Goal: Task Accomplishment & Management: Manage account settings

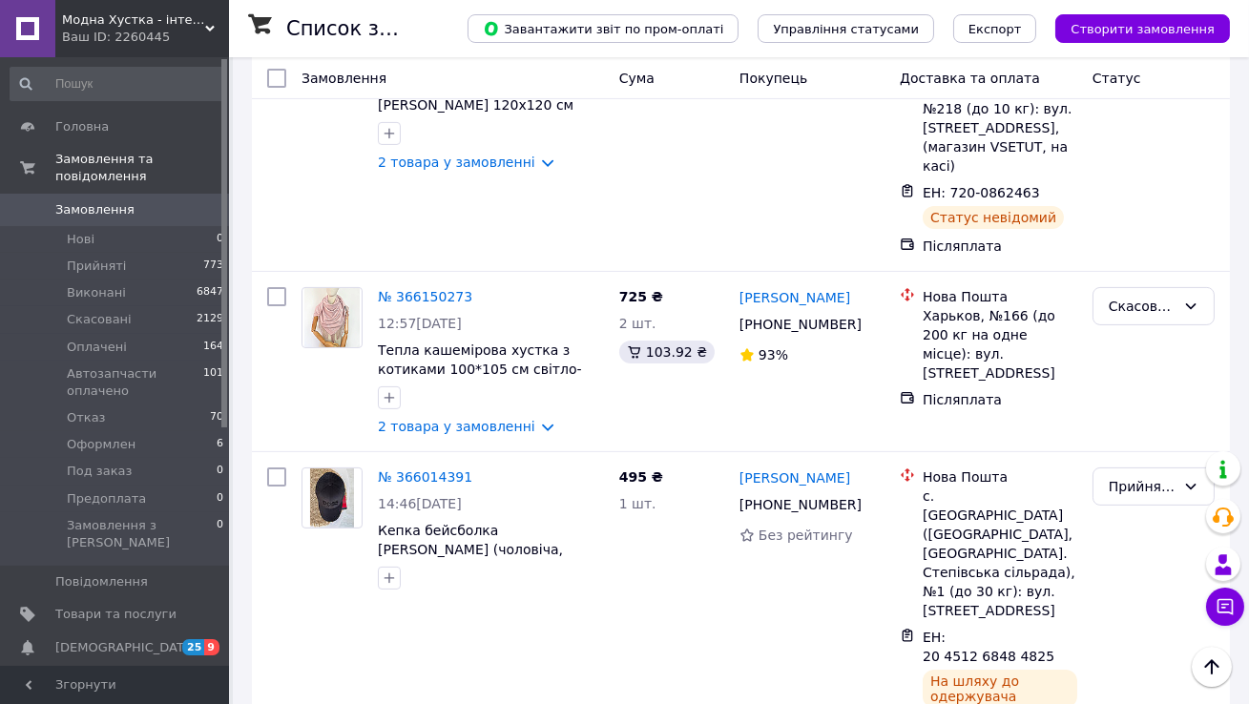
scroll to position [1017, 0]
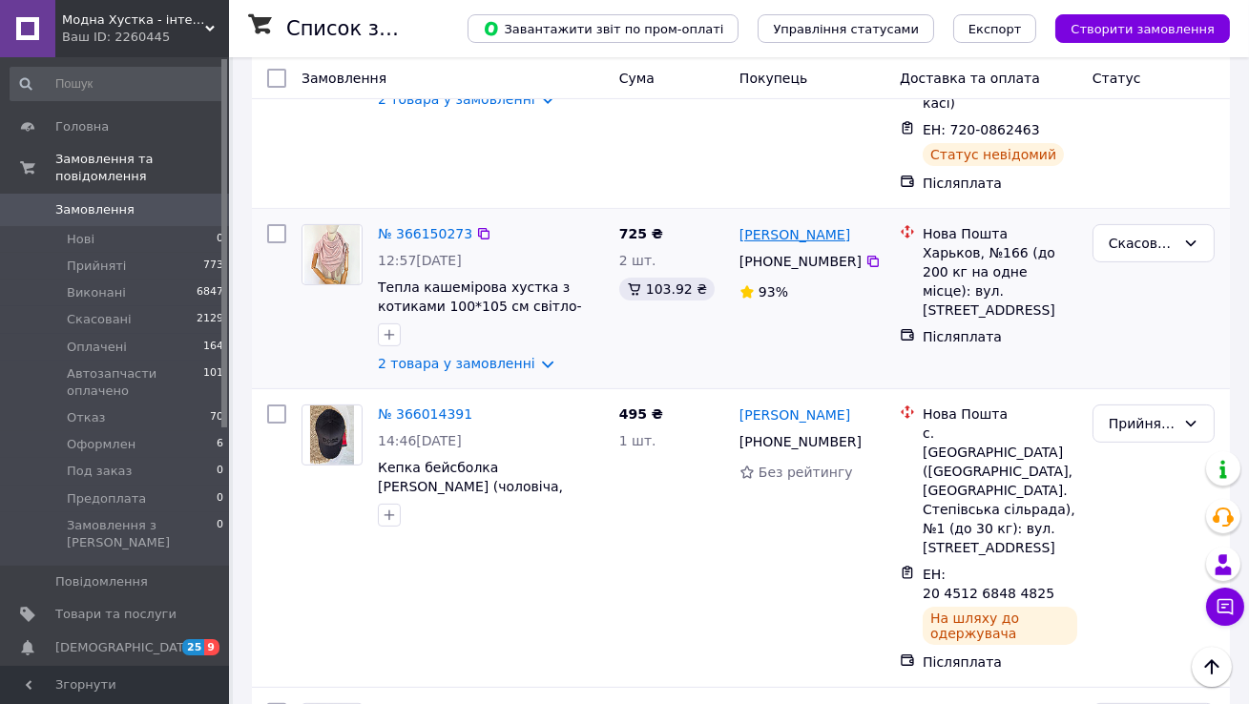
click at [777, 225] on link "[PERSON_NAME]" at bounding box center [794, 234] width 111 height 19
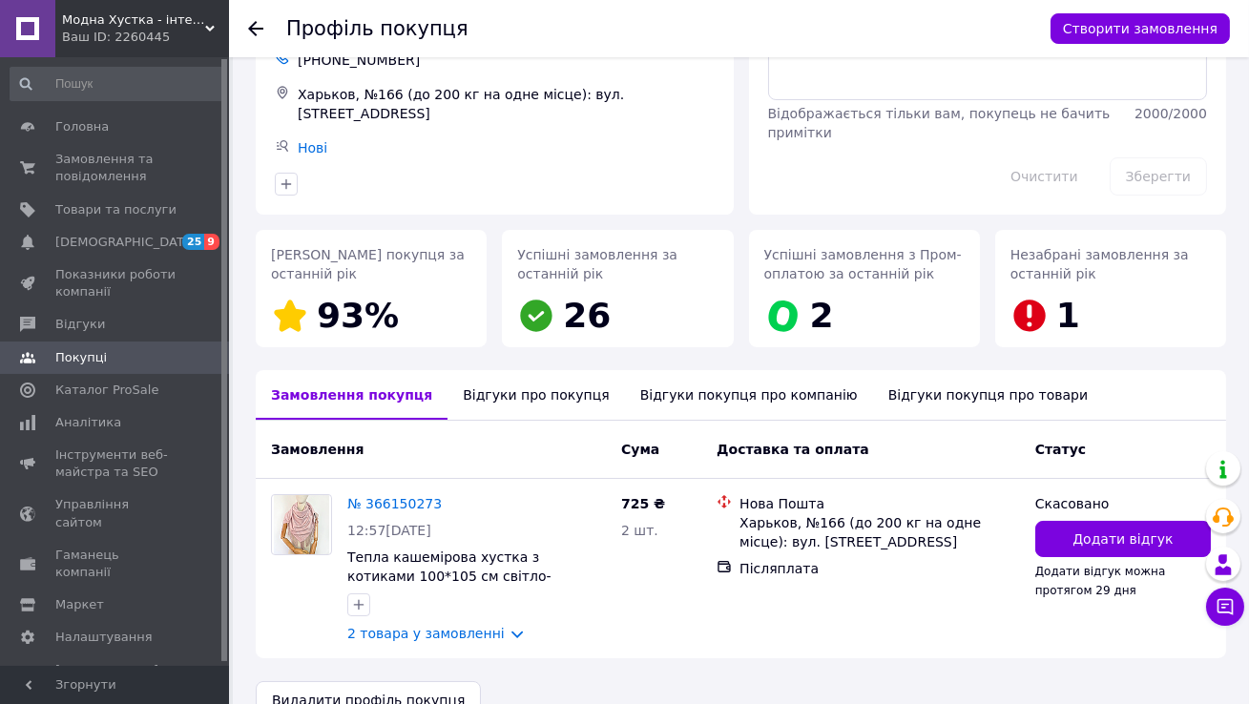
scroll to position [162, 0]
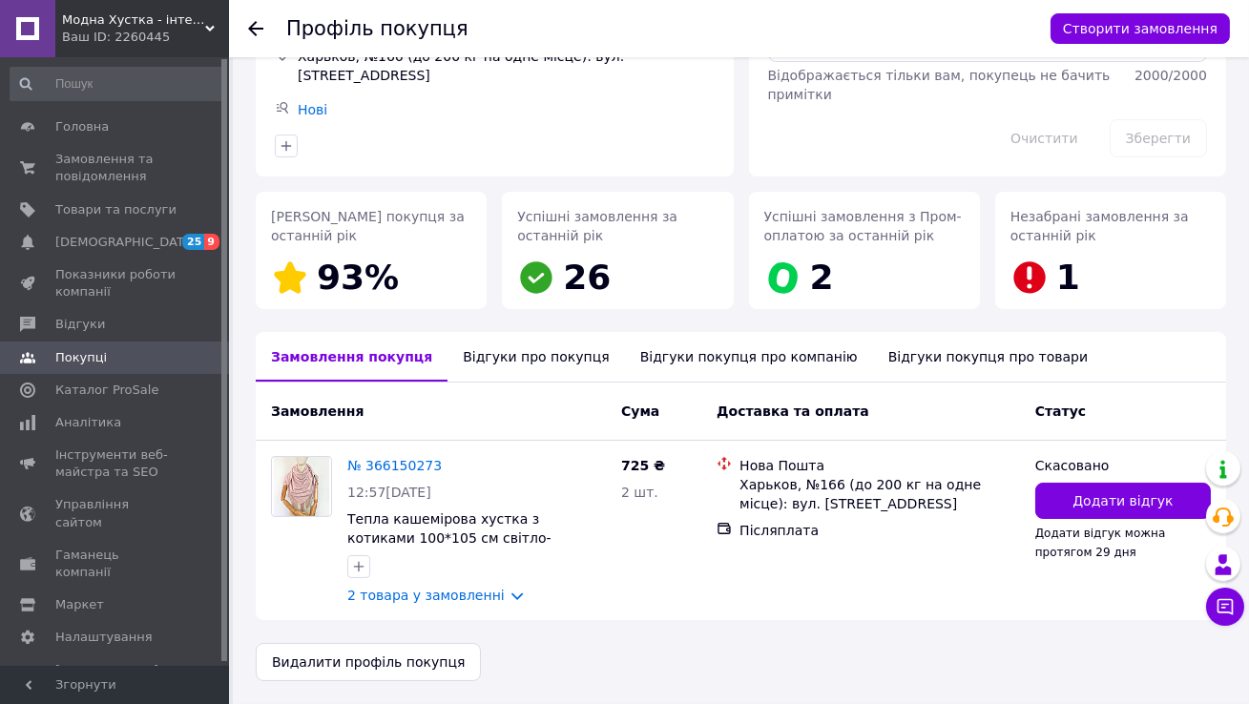
click at [540, 358] on div "Відгуки про покупця" at bounding box center [535, 357] width 176 height 50
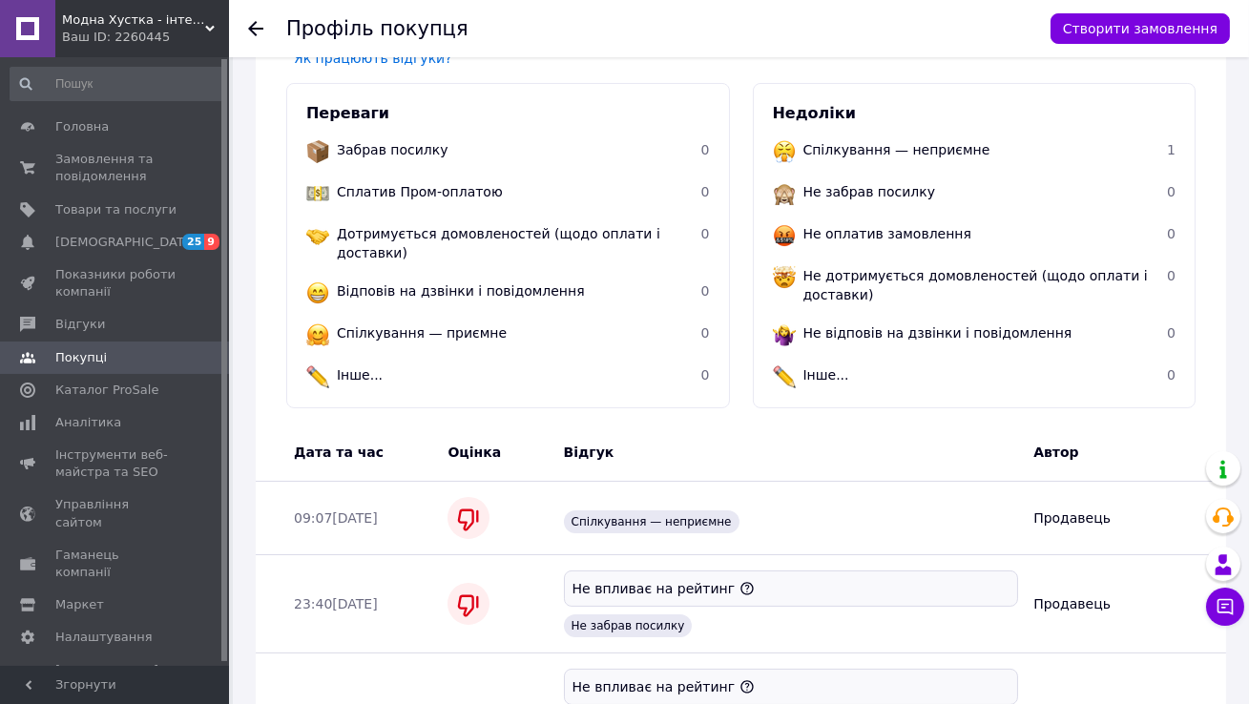
scroll to position [511, 0]
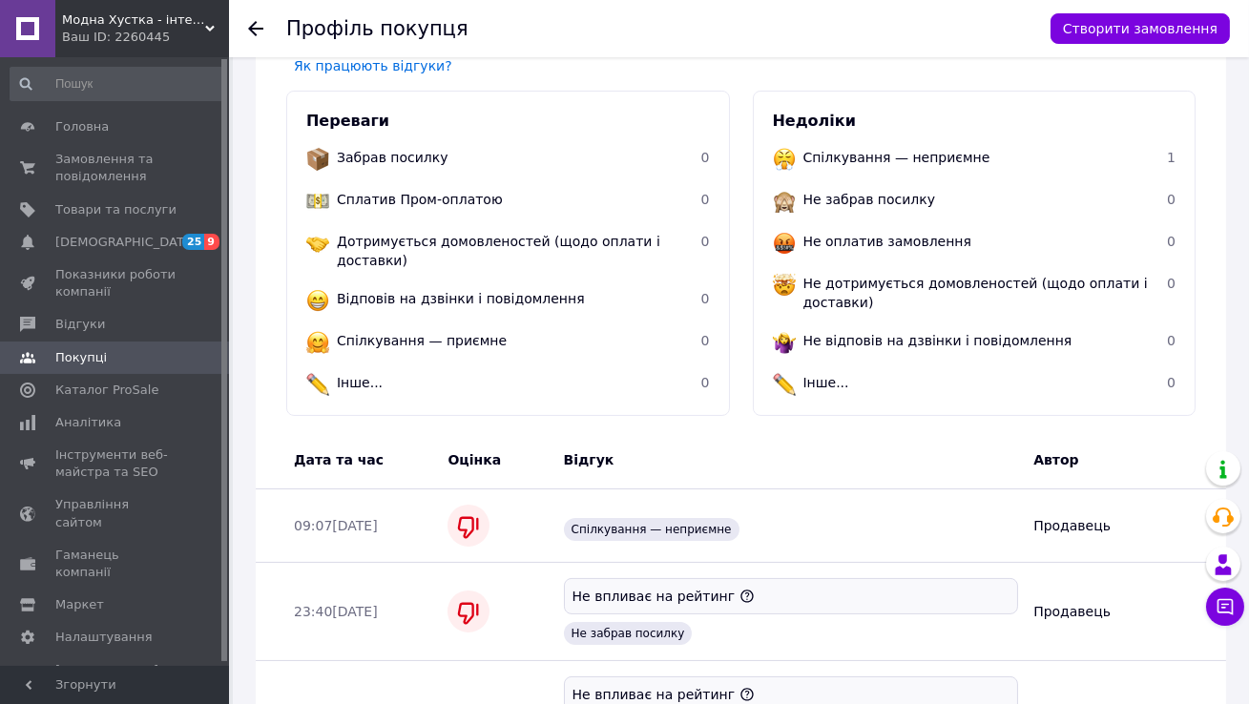
click at [260, 22] on icon at bounding box center [255, 28] width 15 height 15
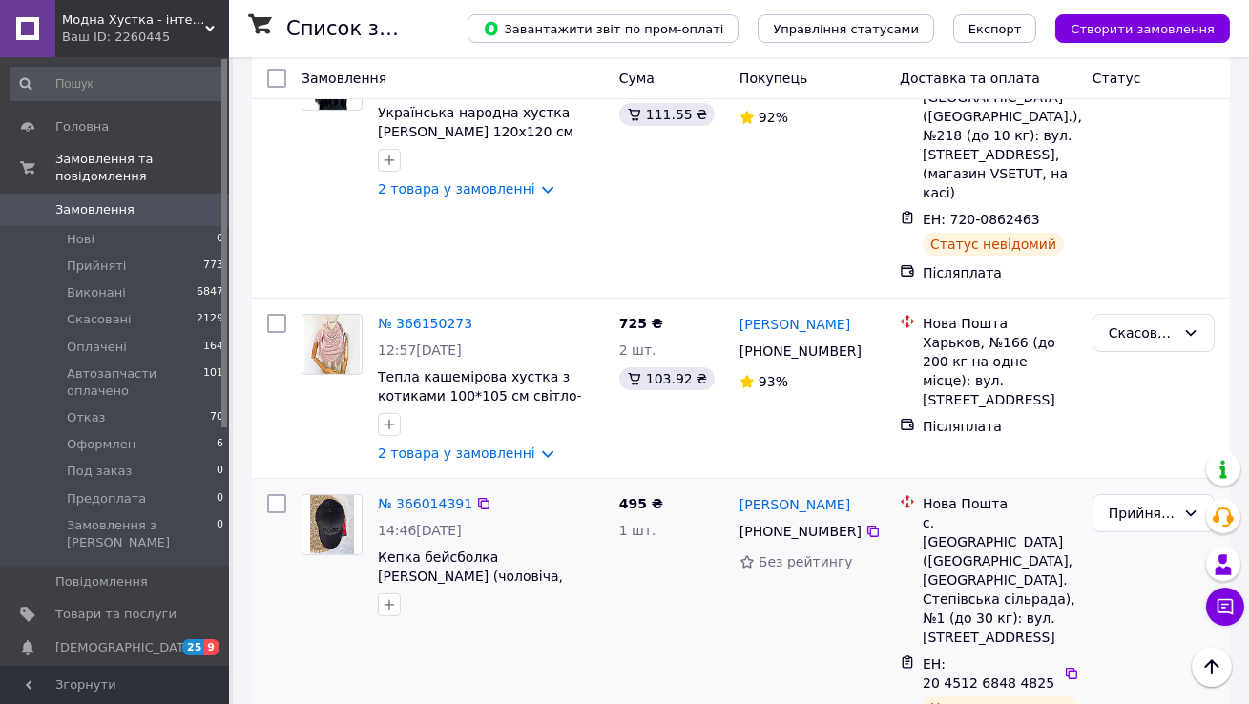
scroll to position [949, 0]
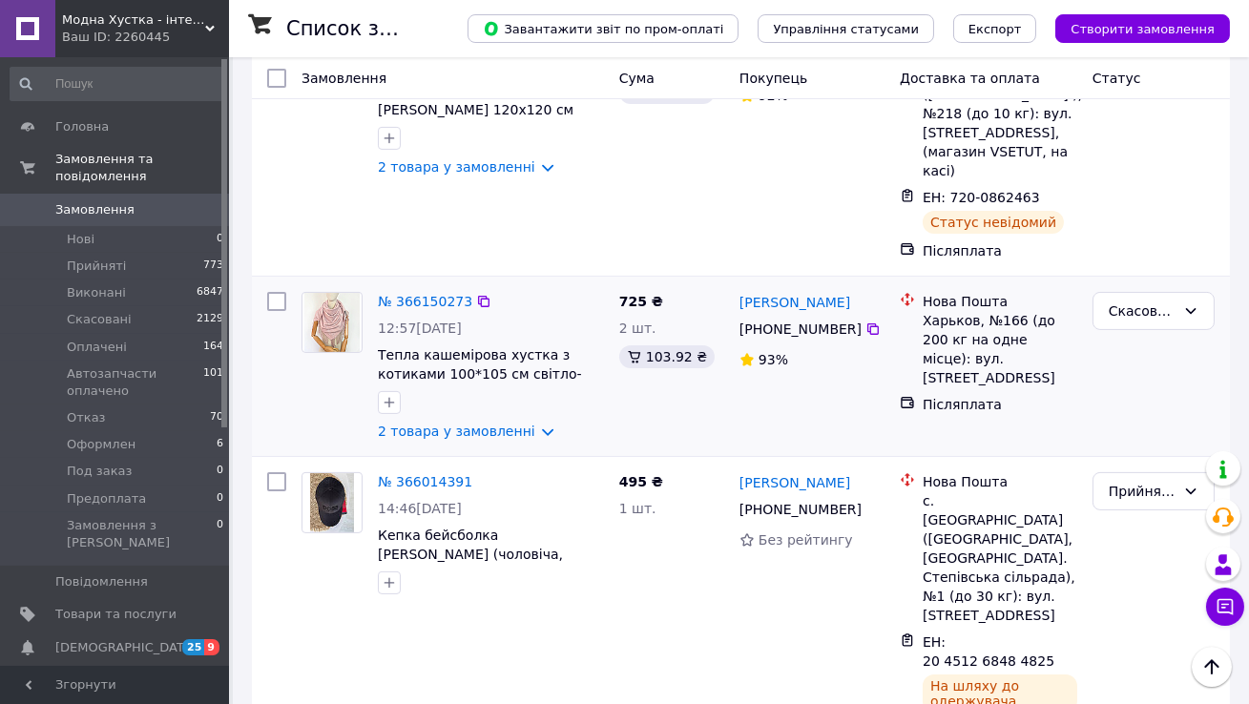
click at [801, 290] on div "[PERSON_NAME]" at bounding box center [794, 302] width 114 height 24
click at [801, 293] on link "[PERSON_NAME]" at bounding box center [794, 302] width 111 height 19
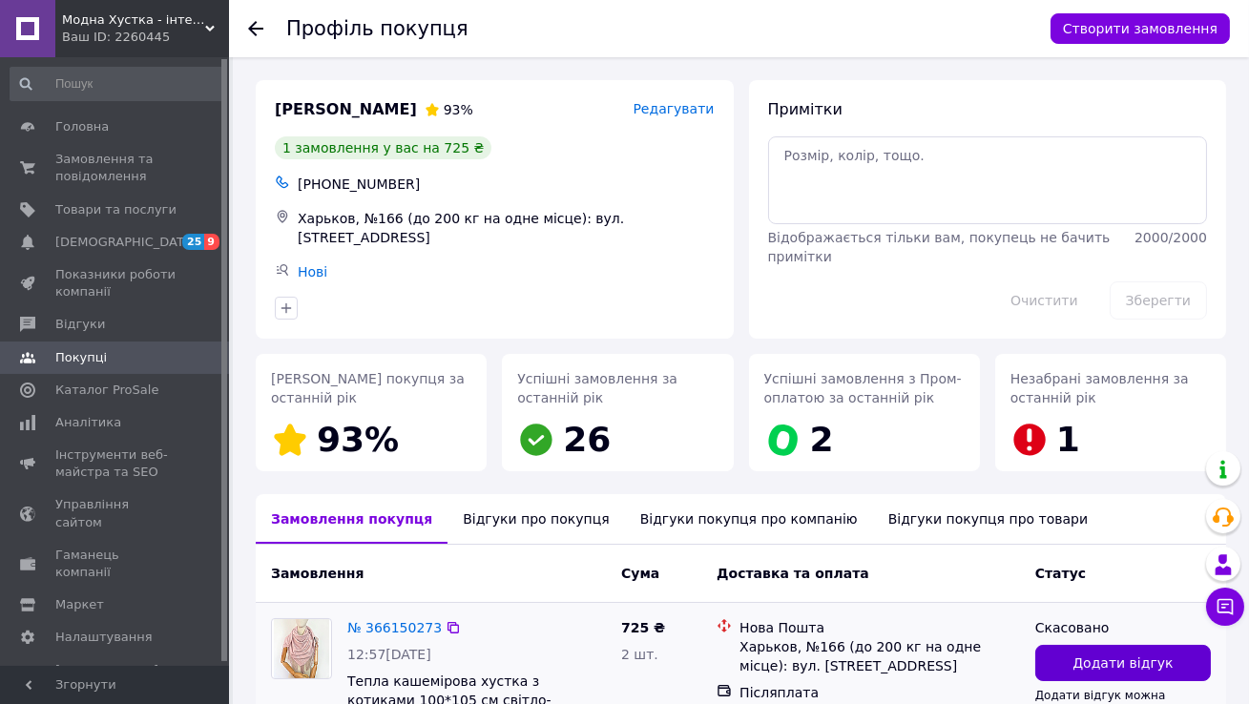
click at [1040, 576] on span "Додати відгук" at bounding box center [1122, 662] width 100 height 19
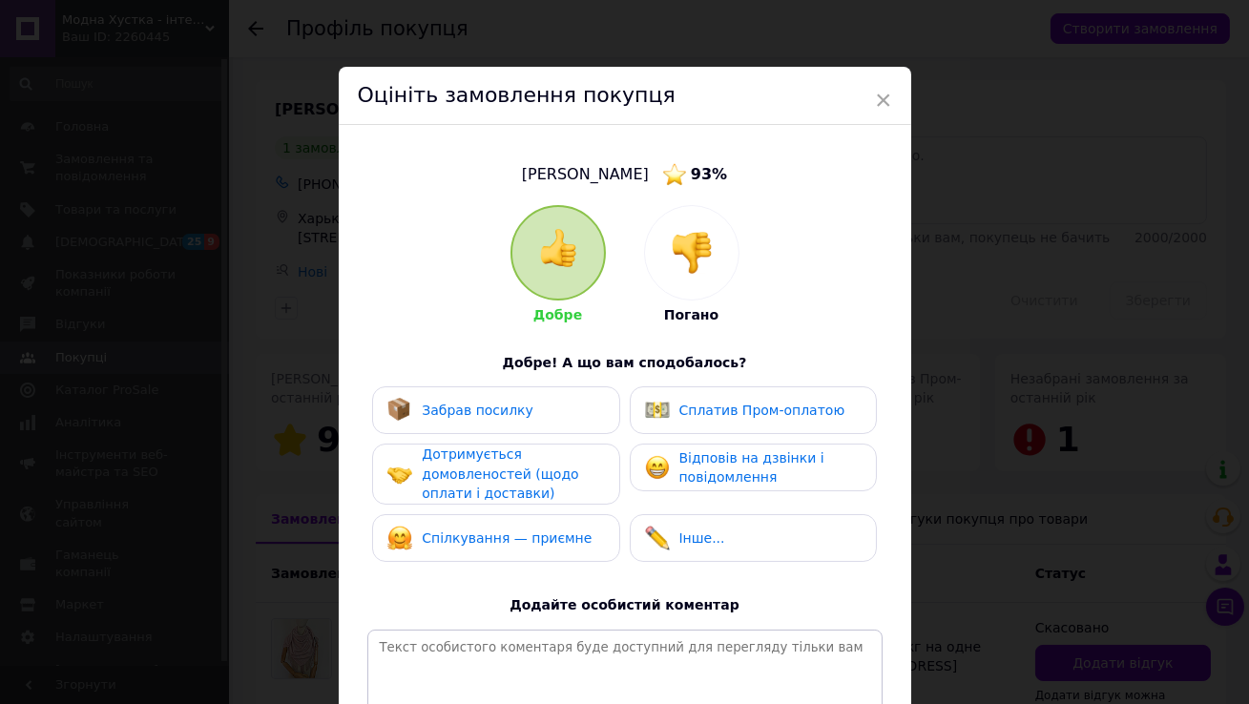
click at [677, 247] on img at bounding box center [692, 253] width 42 height 42
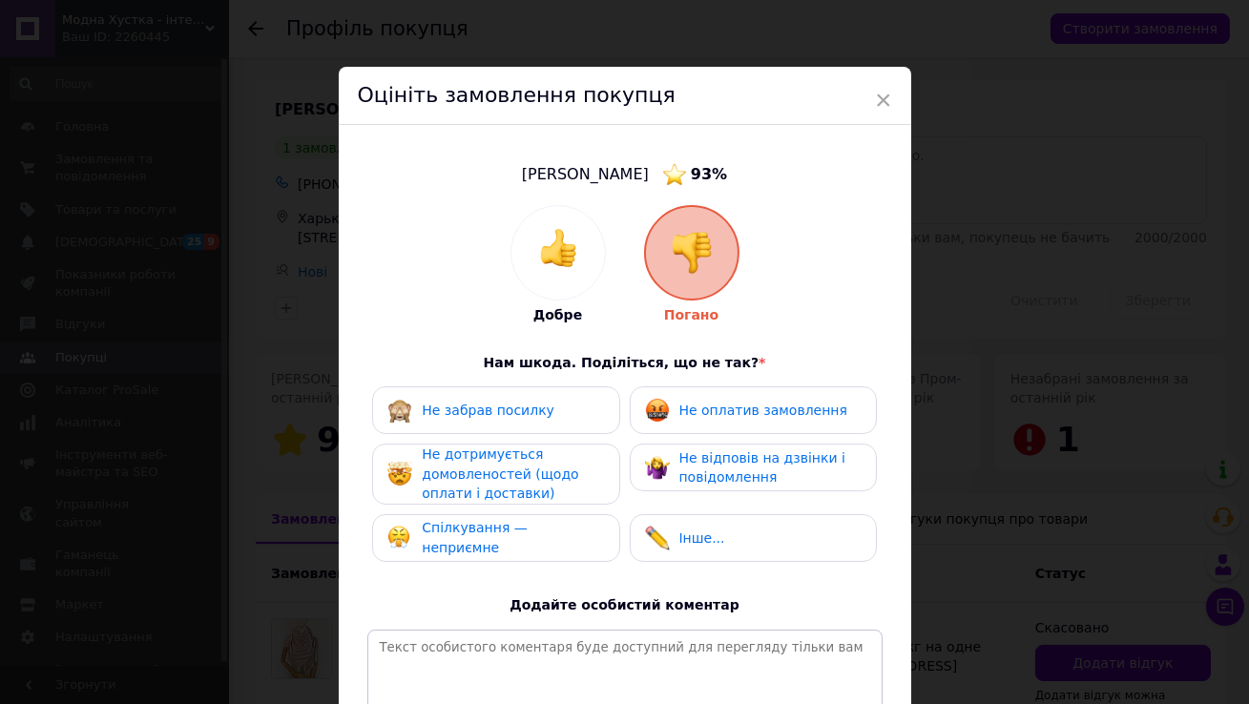
click at [557, 466] on span "Не дотримується домовленостей (щодо оплати і доставки)" at bounding box center [500, 473] width 156 height 54
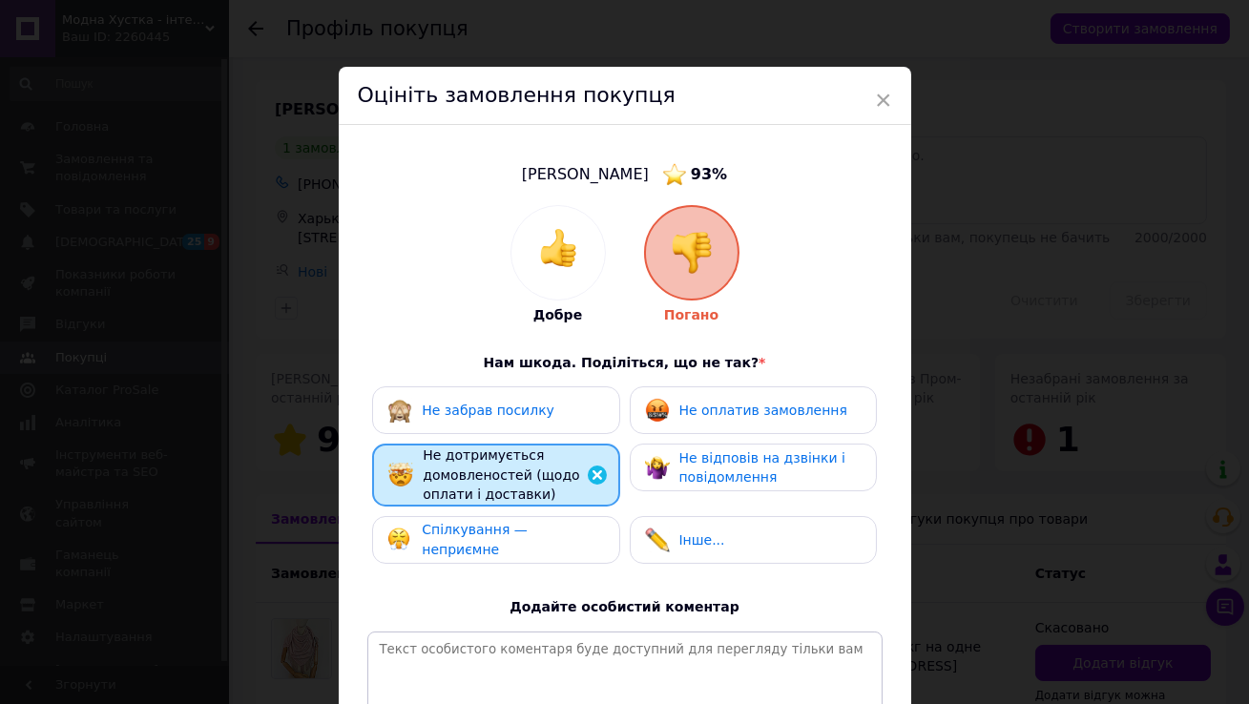
scroll to position [224, 0]
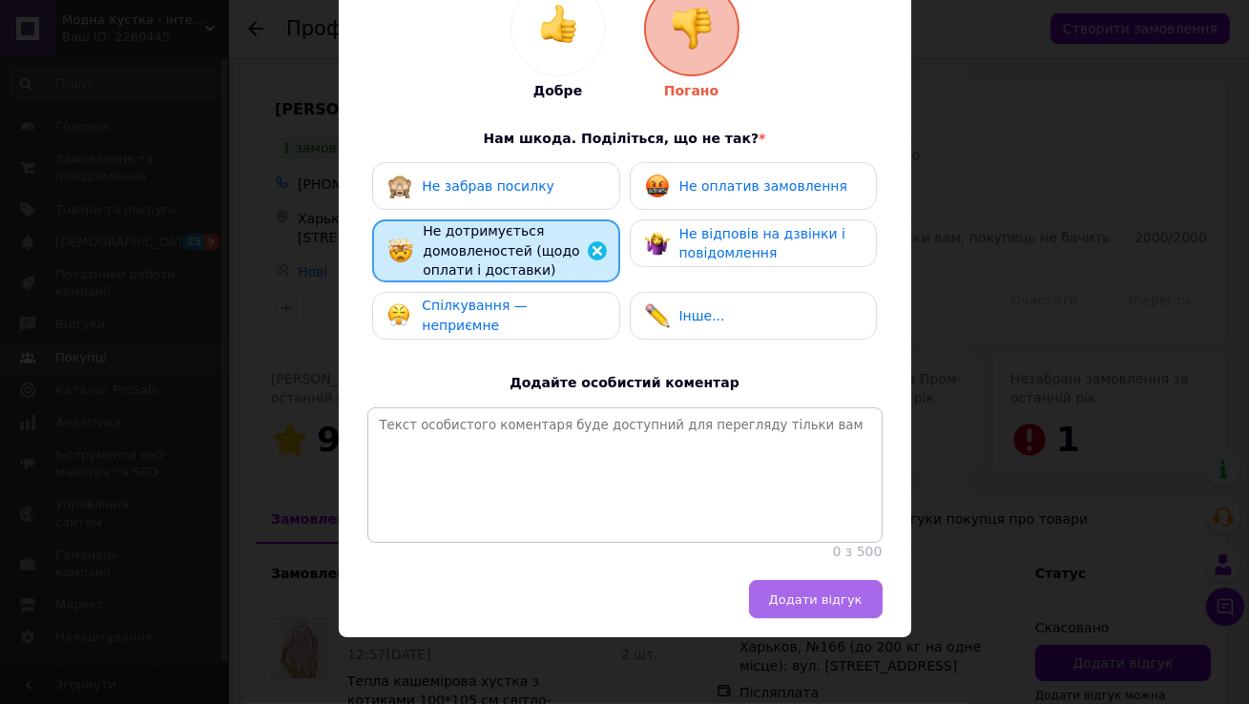
click at [827, 576] on span "Додати відгук" at bounding box center [815, 599] width 93 height 14
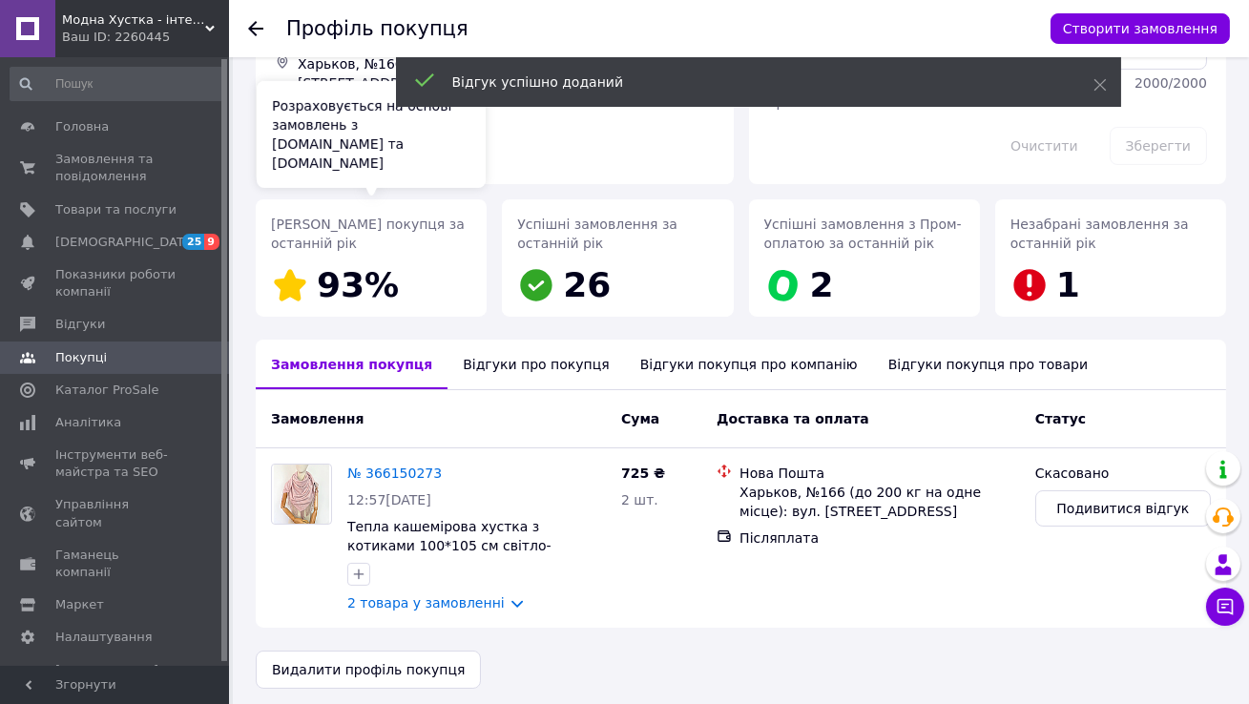
scroll to position [162, 0]
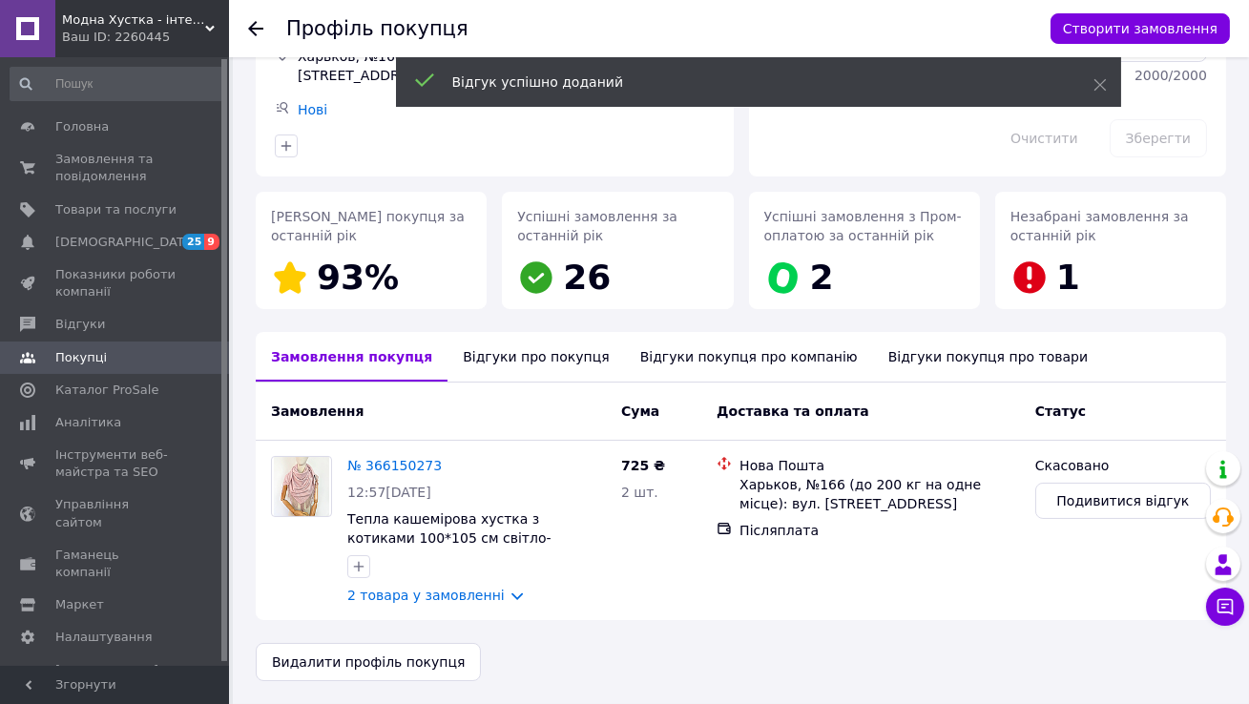
click at [260, 25] on icon at bounding box center [255, 28] width 15 height 15
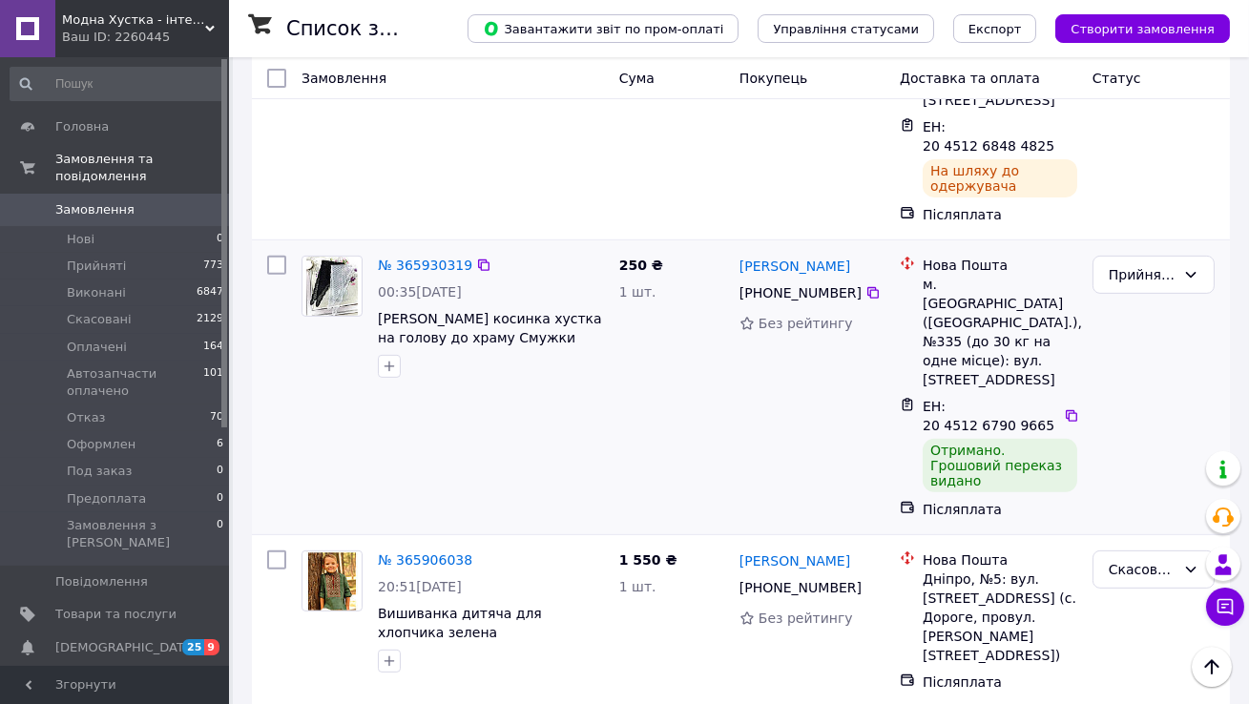
scroll to position [1482, 0]
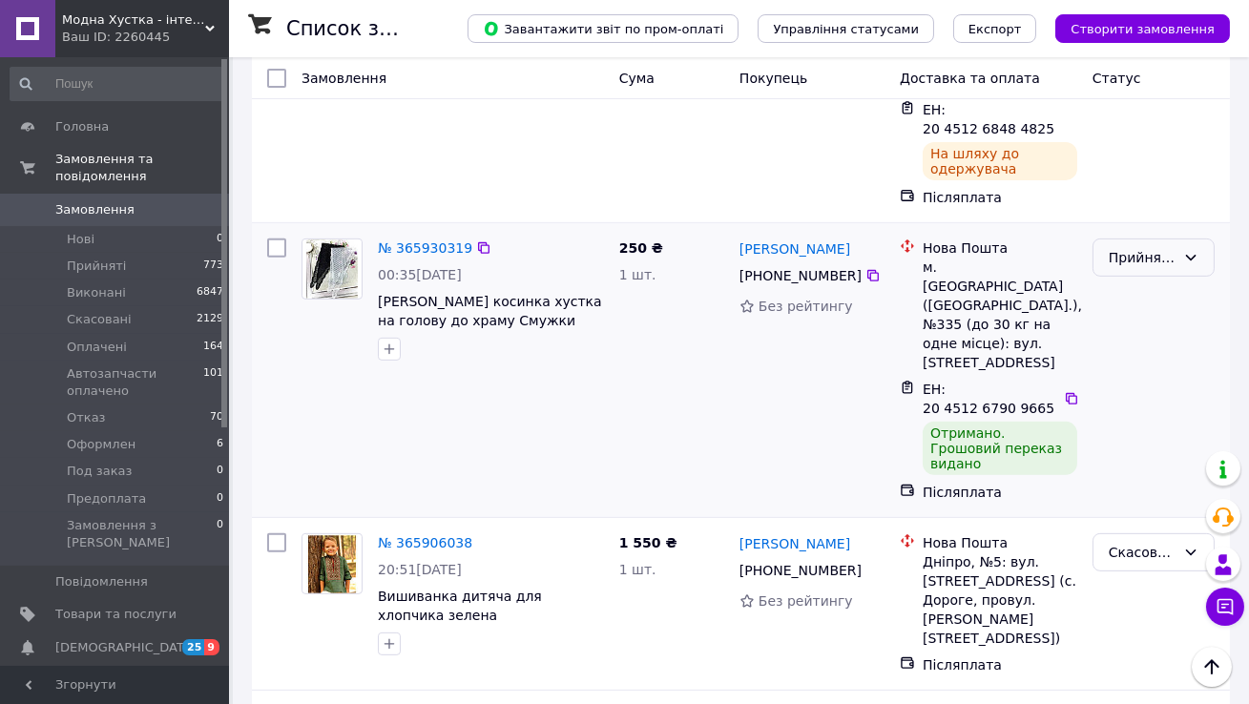
click at [1040, 247] on div "Прийнято" at bounding box center [1142, 257] width 67 height 21
click at [1040, 174] on li "Виконано" at bounding box center [1153, 165] width 120 height 34
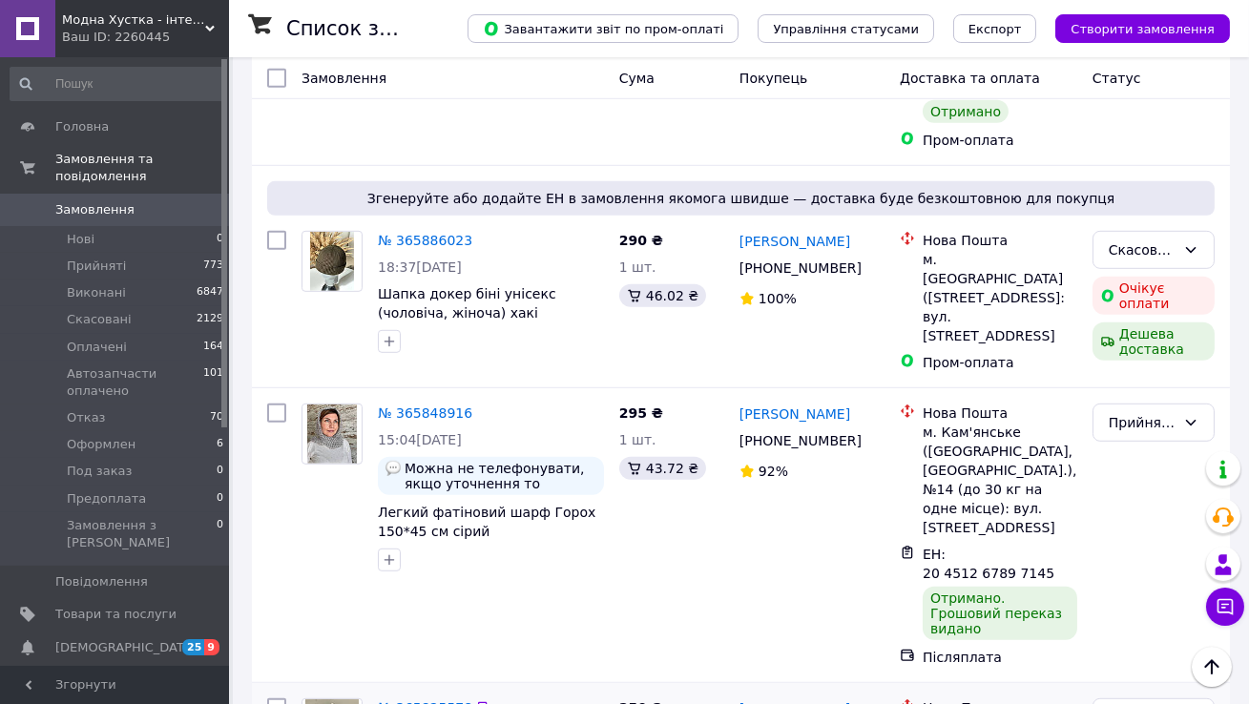
scroll to position [2253, 0]
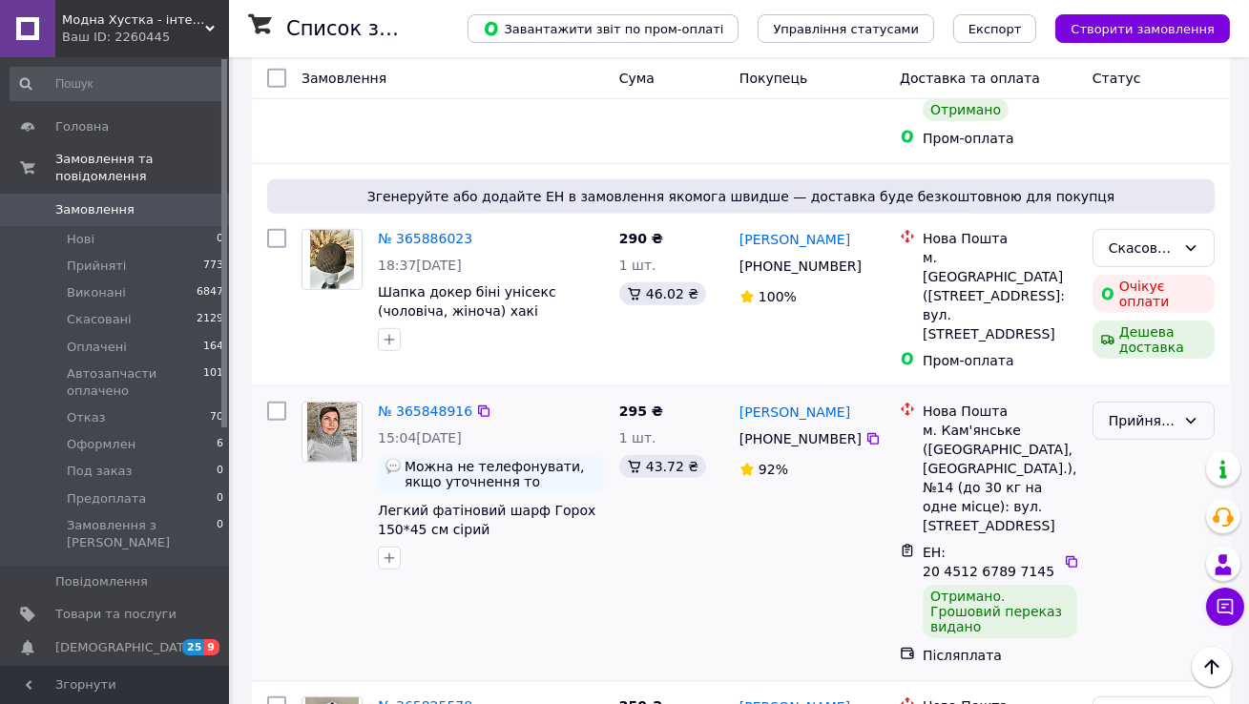
click at [1040, 410] on div "Прийнято" at bounding box center [1142, 420] width 67 height 21
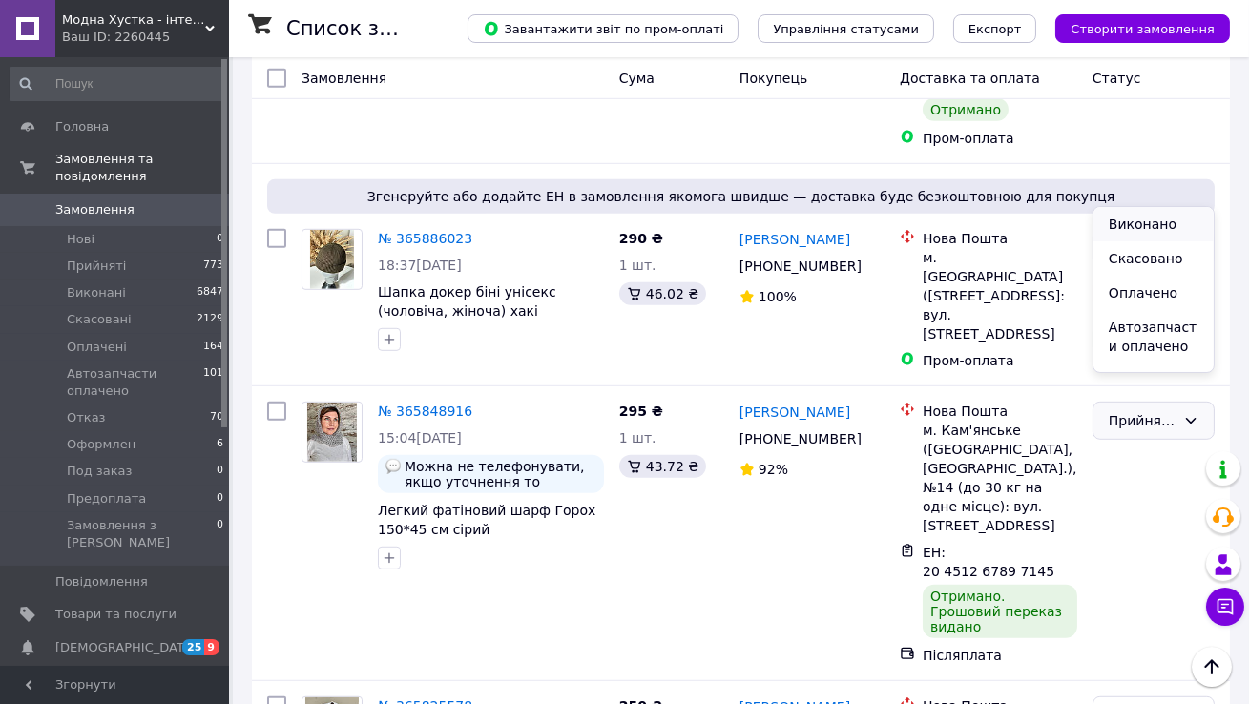
click at [1040, 224] on li "Виконано" at bounding box center [1153, 224] width 120 height 34
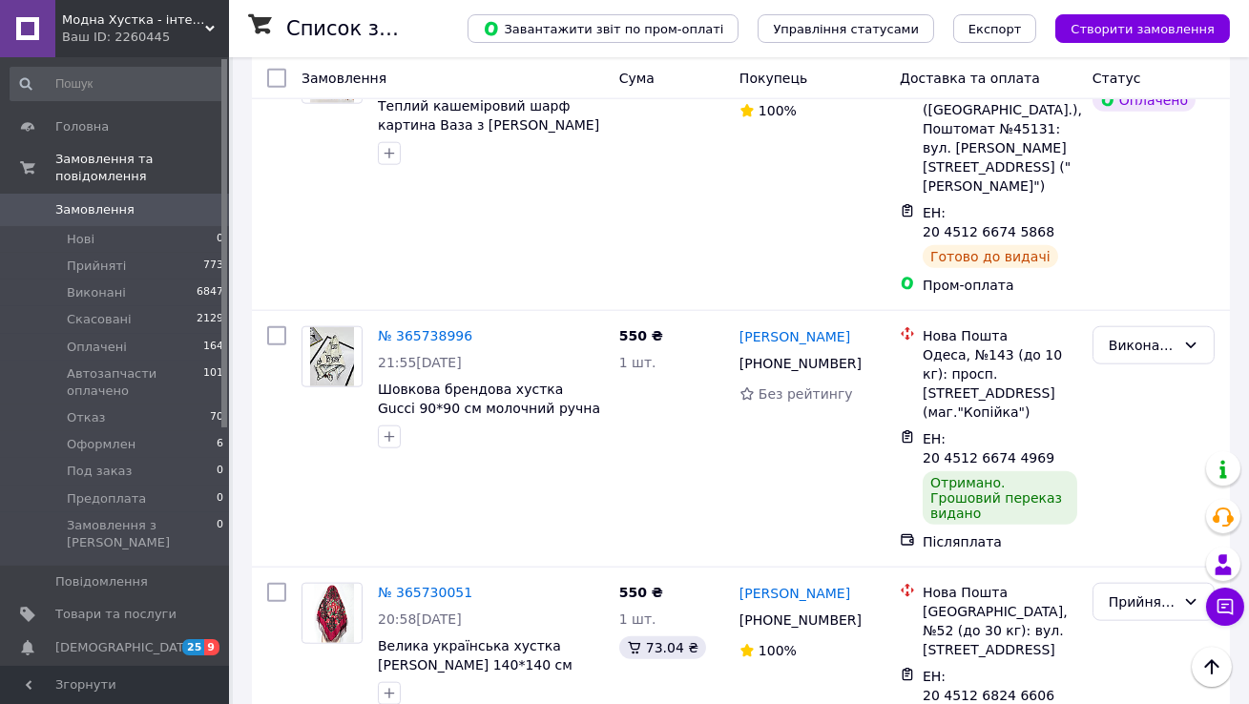
scroll to position [4007, 0]
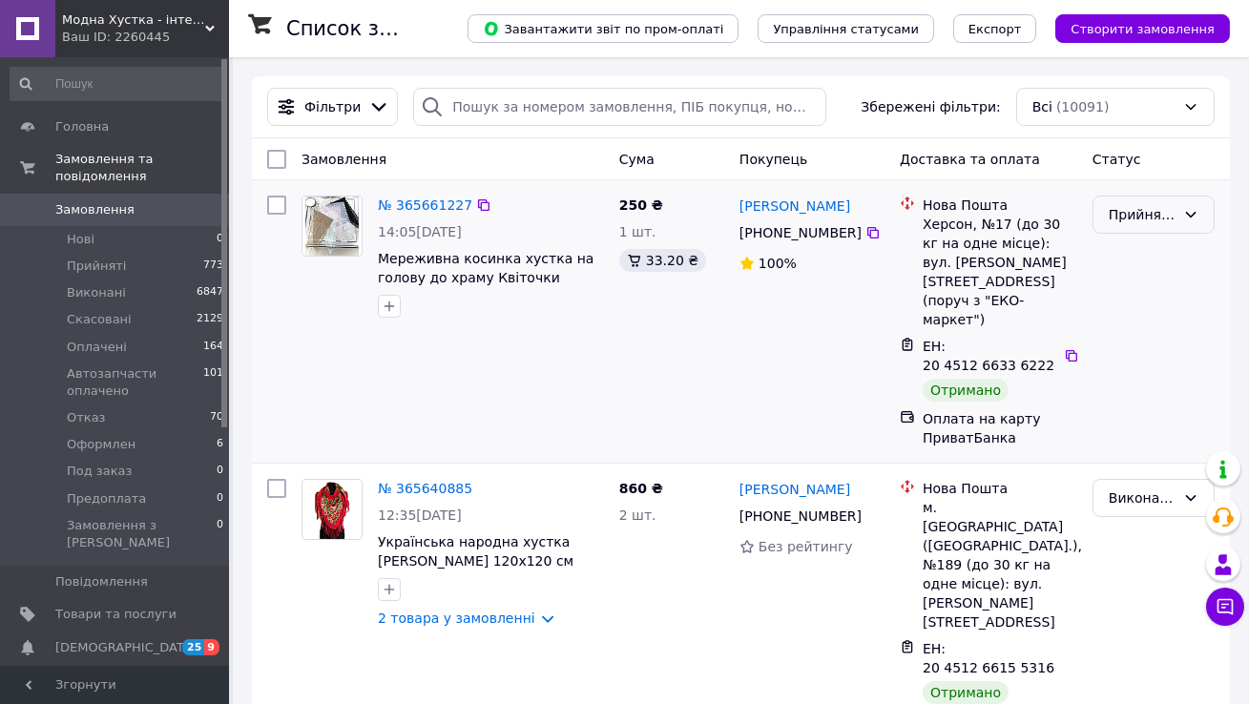
click at [1040, 217] on div "Прийнято" at bounding box center [1142, 214] width 67 height 21
click at [1040, 255] on li "Виконано" at bounding box center [1153, 256] width 120 height 34
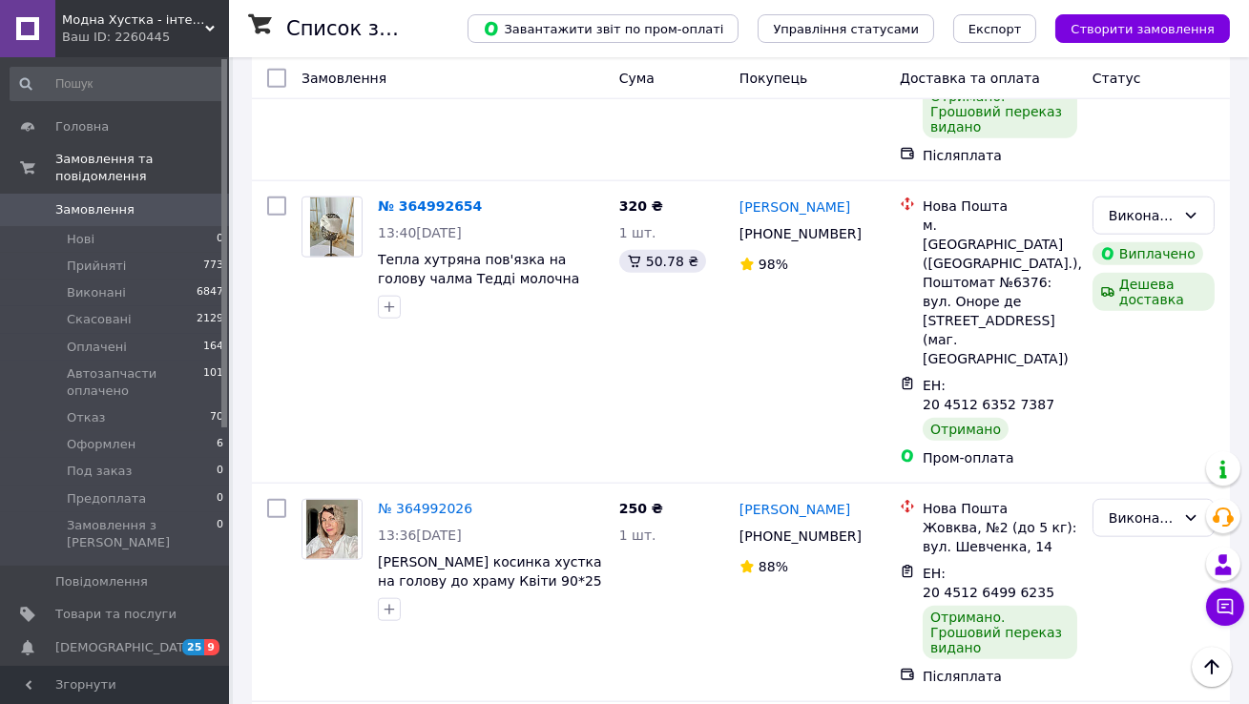
scroll to position [3983, 0]
click at [1040, 576] on icon at bounding box center [1224, 606] width 19 height 19
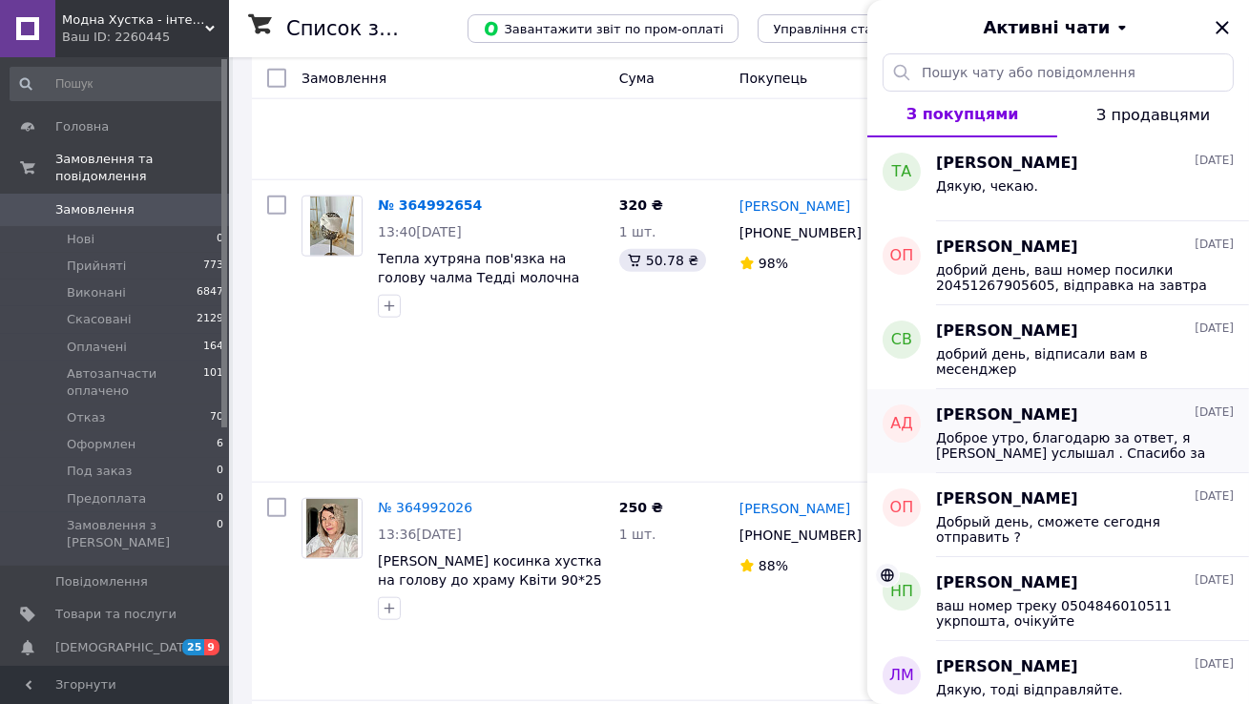
click at [1040, 425] on div "[PERSON_NAME] [DATE]" at bounding box center [1085, 415] width 298 height 22
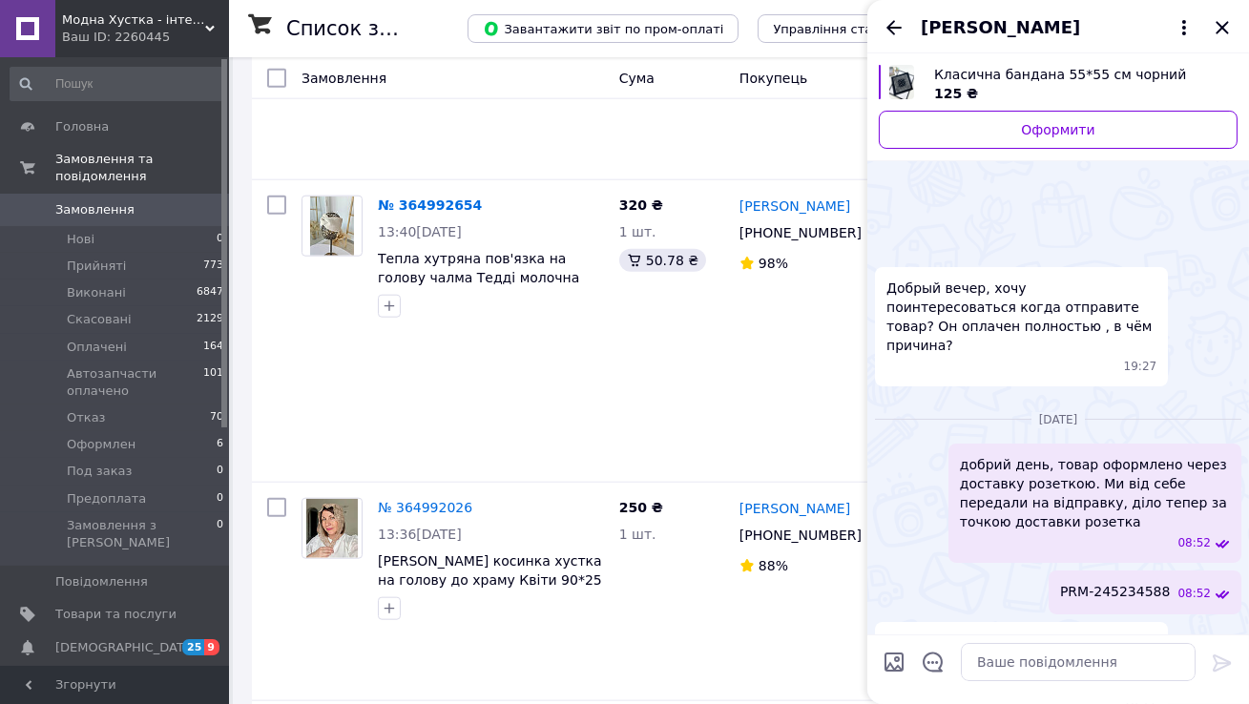
scroll to position [56, 0]
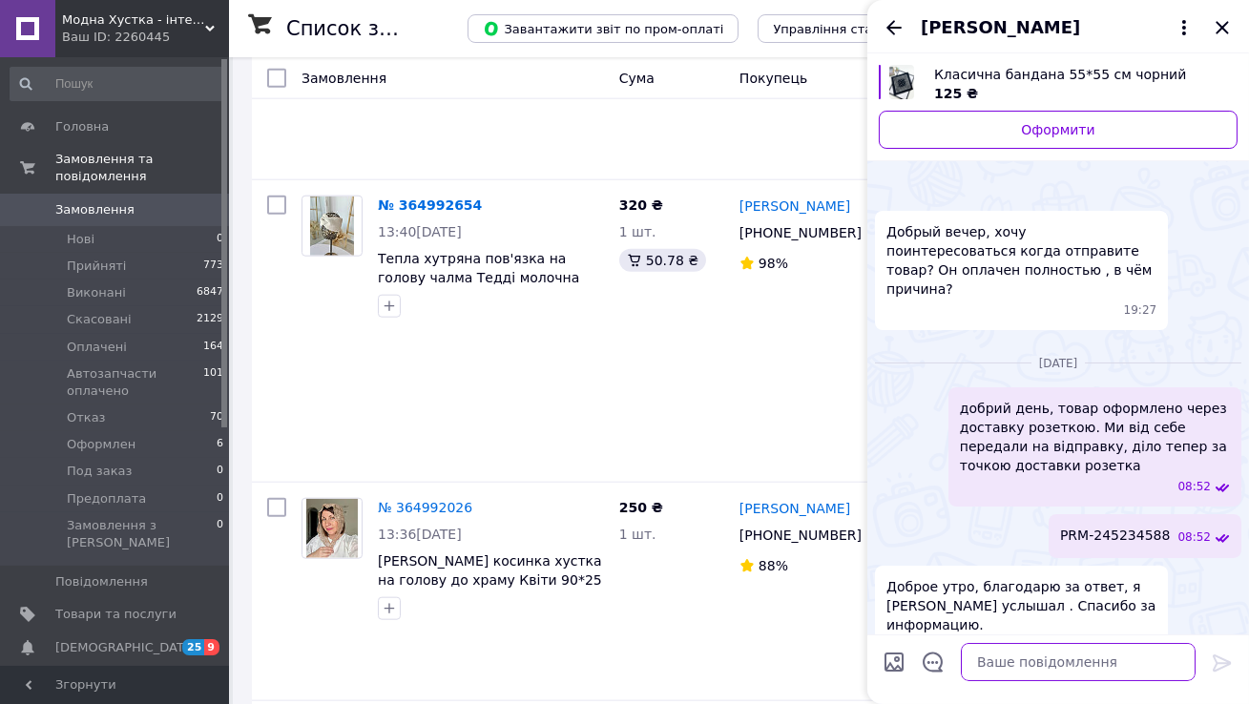
click at [986, 576] on textarea at bounding box center [1078, 662] width 235 height 38
type textarea "Добрий день, бандана вже на місці"
click at [1040, 576] on icon at bounding box center [1222, 663] width 23 height 23
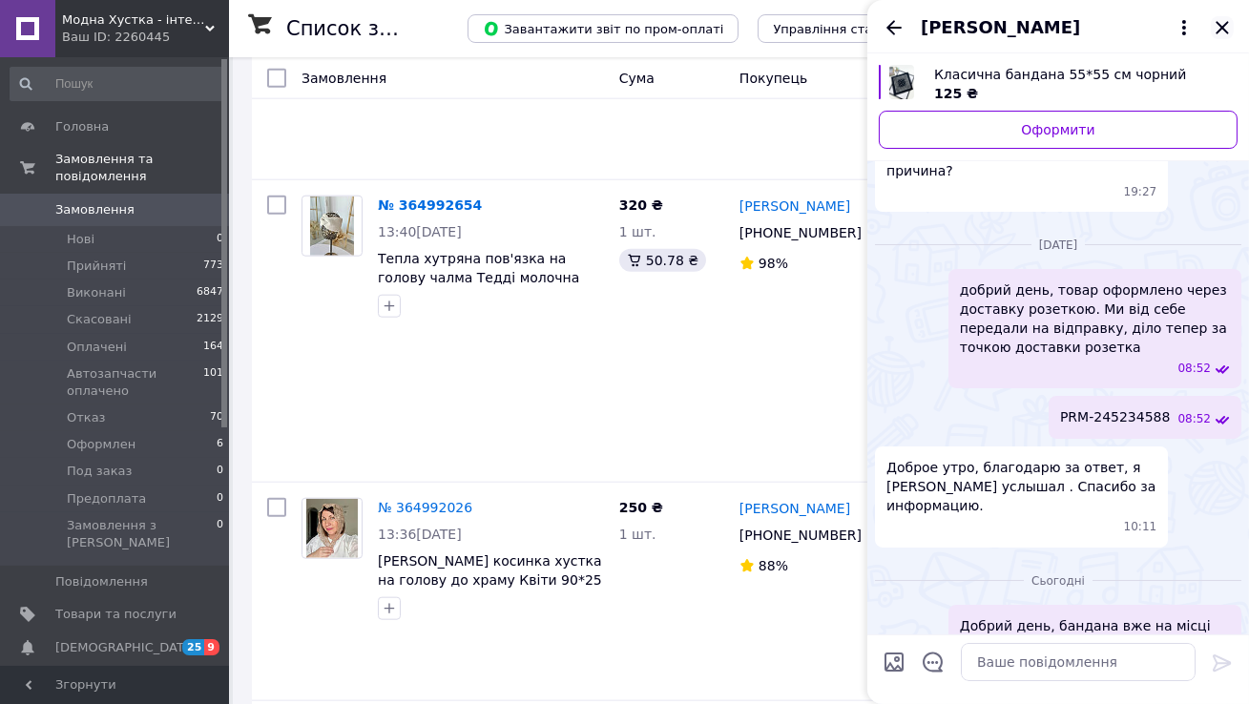
click at [1040, 31] on icon "Закрити" at bounding box center [1222, 27] width 23 height 23
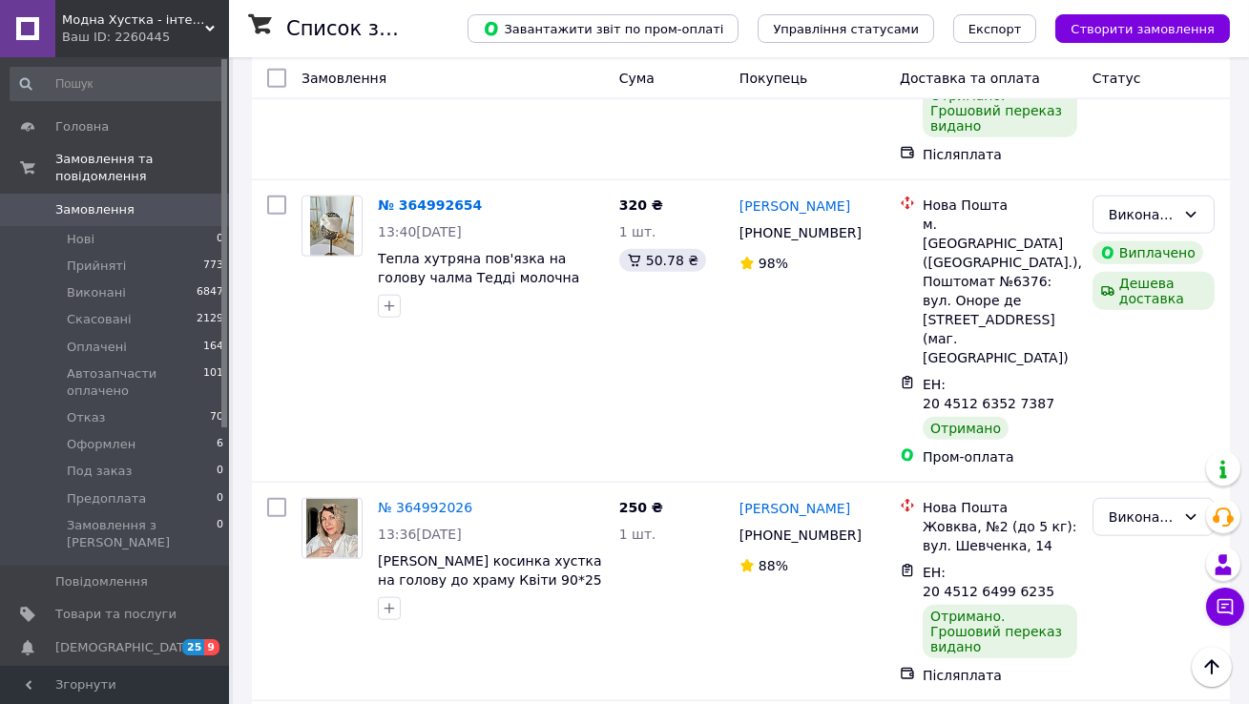
scroll to position [4181, 0]
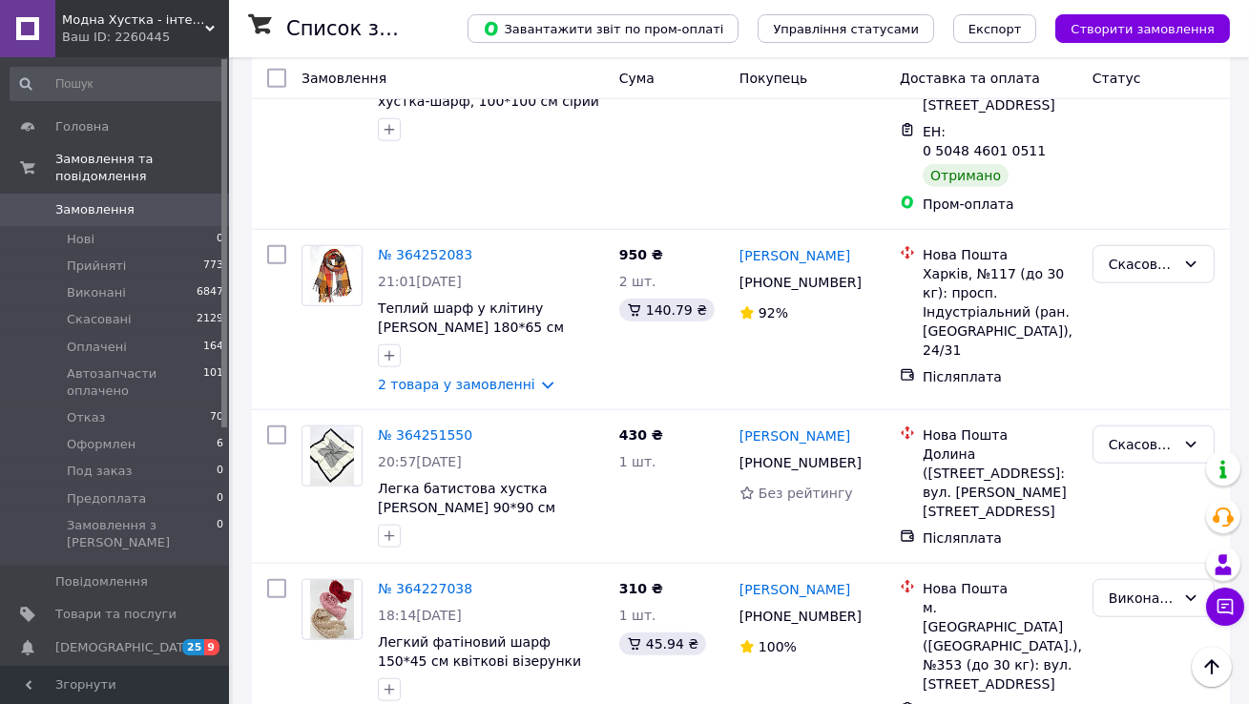
scroll to position [3755, 0]
